Goal: Transaction & Acquisition: Subscribe to service/newsletter

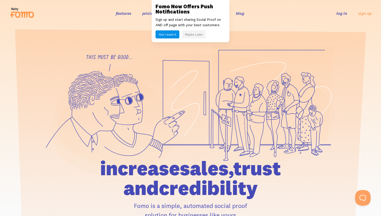
click at [197, 36] on button "Maybe Later" at bounding box center [194, 34] width 24 height 8
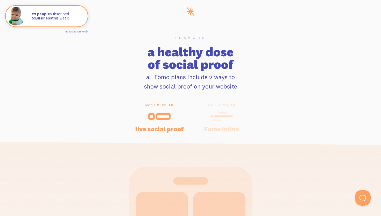
scroll to position [1025, 0]
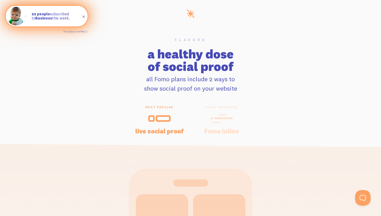
click at [50, 13] on p "22 people subscribed to Business this week." at bounding box center [57, 16] width 51 height 9
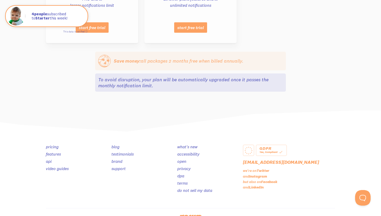
scroll to position [557, 0]
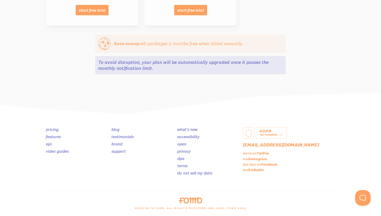
click at [56, 136] on link "features" at bounding box center [53, 136] width 15 height 5
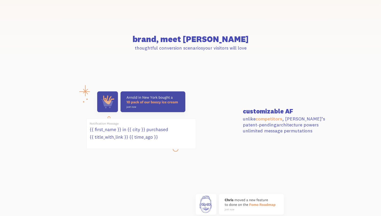
scroll to position [151, 0]
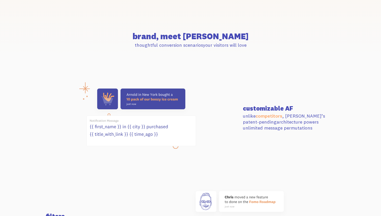
click at [127, 130] on icon at bounding box center [141, 131] width 109 height 30
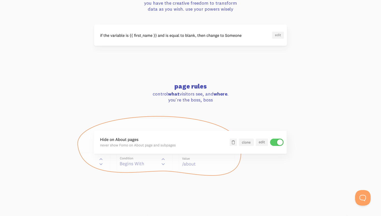
scroll to position [455, 0]
click at [279, 140] on img at bounding box center [191, 145] width 228 height 61
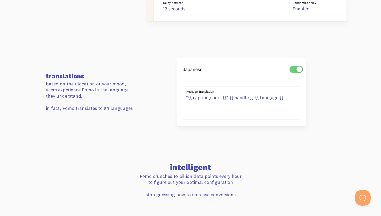
scroll to position [924, 0]
click at [217, 100] on img at bounding box center [242, 91] width 130 height 67
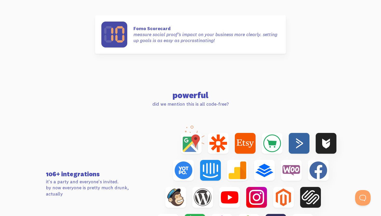
scroll to position [1581, 0]
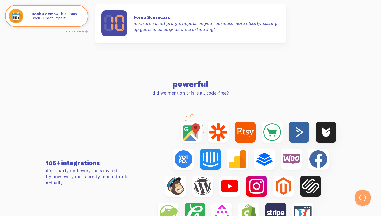
click at [184, 82] on h2 "powerful" at bounding box center [190, 84] width 289 height 8
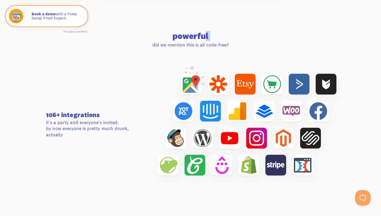
scroll to position [1636, 0]
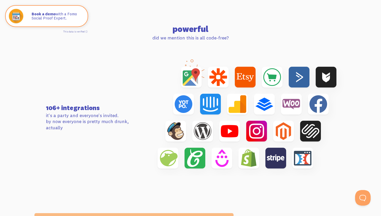
click at [224, 179] on section "106+ integrations it's a party and everyone's invited. by now everyone is prett…" at bounding box center [190, 118] width 381 height 154
click at [249, 160] on img at bounding box center [247, 117] width 199 height 116
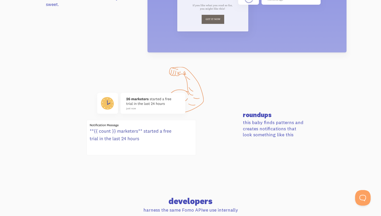
scroll to position [2067, 0]
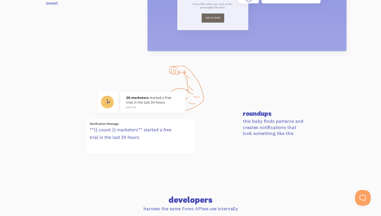
click at [134, 99] on use at bounding box center [141, 102] width 88 height 21
click at [129, 161] on section "roundups this baby finds patterns and creates notifications that look something…" at bounding box center [190, 123] width 381 height 107
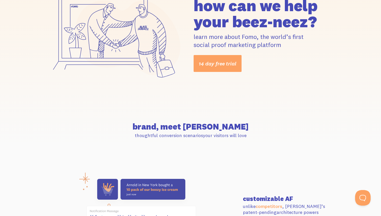
scroll to position [0, 0]
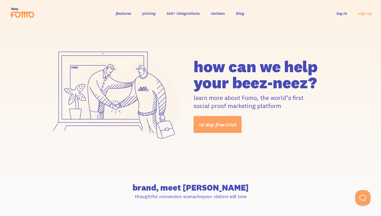
click at [149, 13] on link "pricing" at bounding box center [148, 13] width 13 height 5
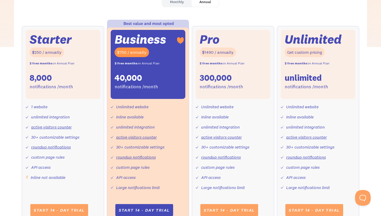
scroll to position [184, 0]
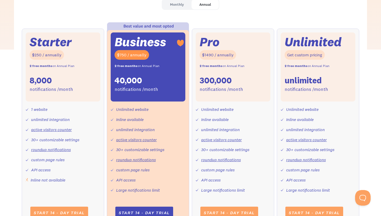
click at [225, 57] on div "$1490 / annually" at bounding box center [218, 55] width 37 height 10
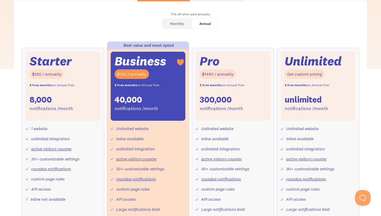
click at [174, 21] on div "Monthly" at bounding box center [177, 24] width 14 height 8
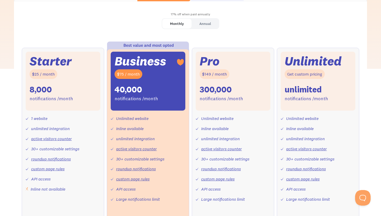
click at [206, 25] on div "Annual" at bounding box center [205, 24] width 12 height 8
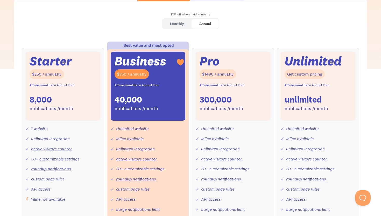
click at [178, 21] on div "Monthly" at bounding box center [177, 24] width 14 height 8
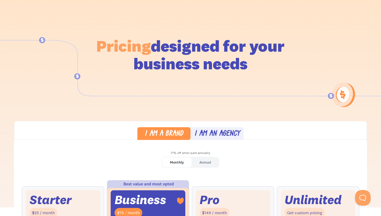
scroll to position [0, 0]
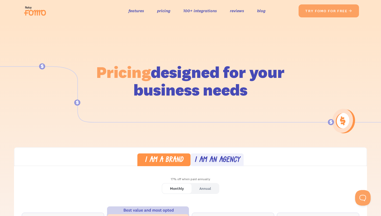
click at [214, 160] on div "I am an agency" at bounding box center [218, 160] width 46 height 8
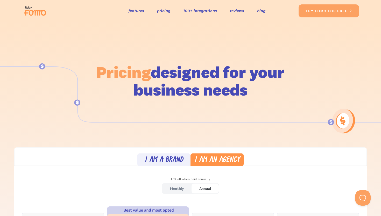
click at [181, 184] on link "Monthly" at bounding box center [176, 188] width 29 height 10
click at [199, 10] on link "100+ integrations" at bounding box center [200, 11] width 34 height 8
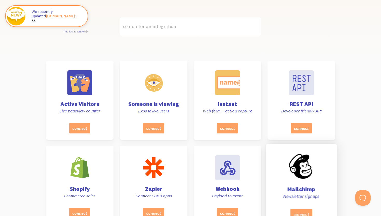
click at [311, 176] on div at bounding box center [301, 167] width 26 height 26
